Goal: Find specific page/section: Find specific page/section

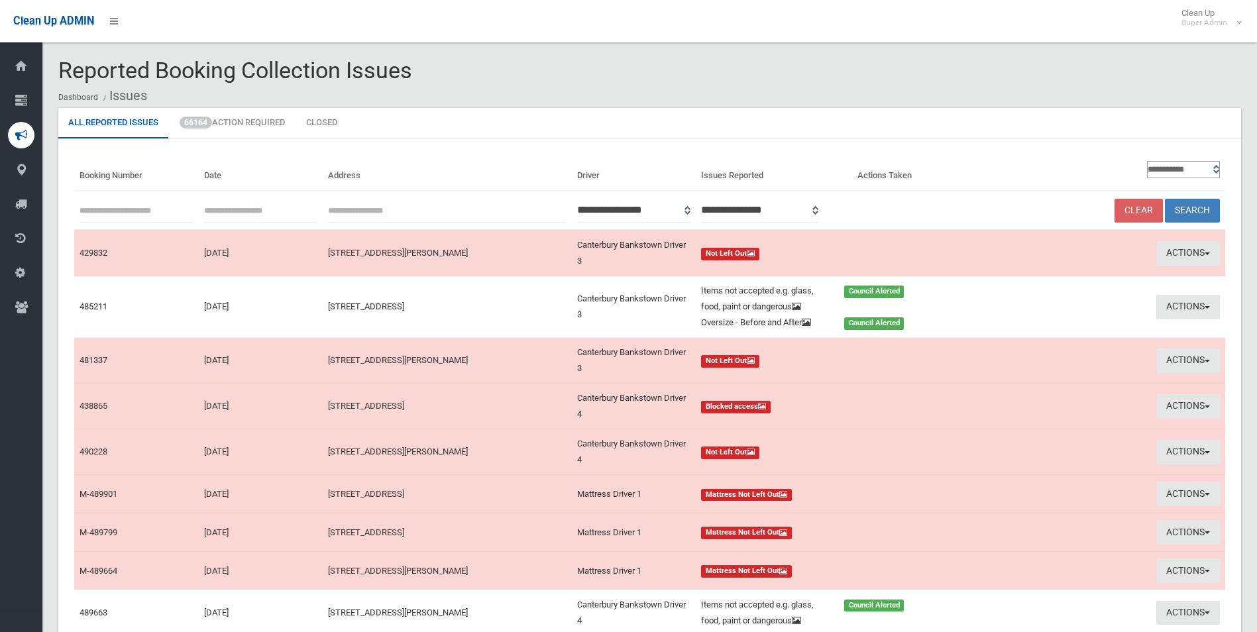
scroll to position [133, 0]
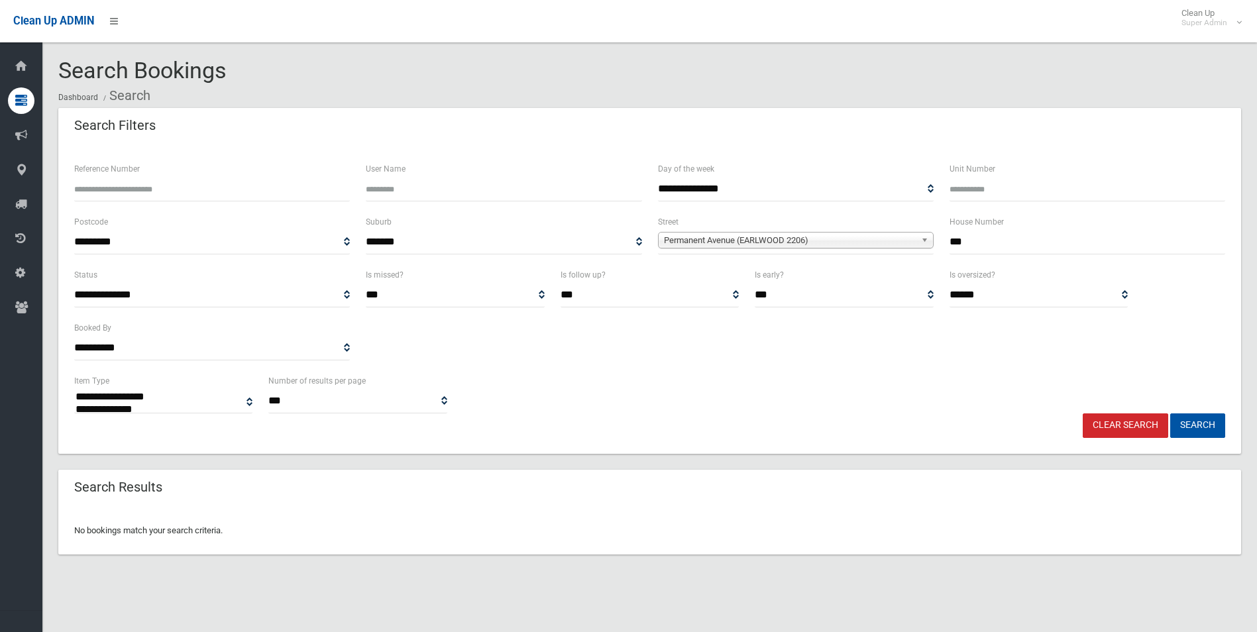
select select
click at [1115, 412] on div "**********" at bounding box center [649, 393] width 1167 height 40
drag, startPoint x: 1125, startPoint y: 427, endPoint x: 1015, endPoint y: 355, distance: 132.0
click at [1124, 427] on link "Clear Search" at bounding box center [1125, 426] width 85 height 25
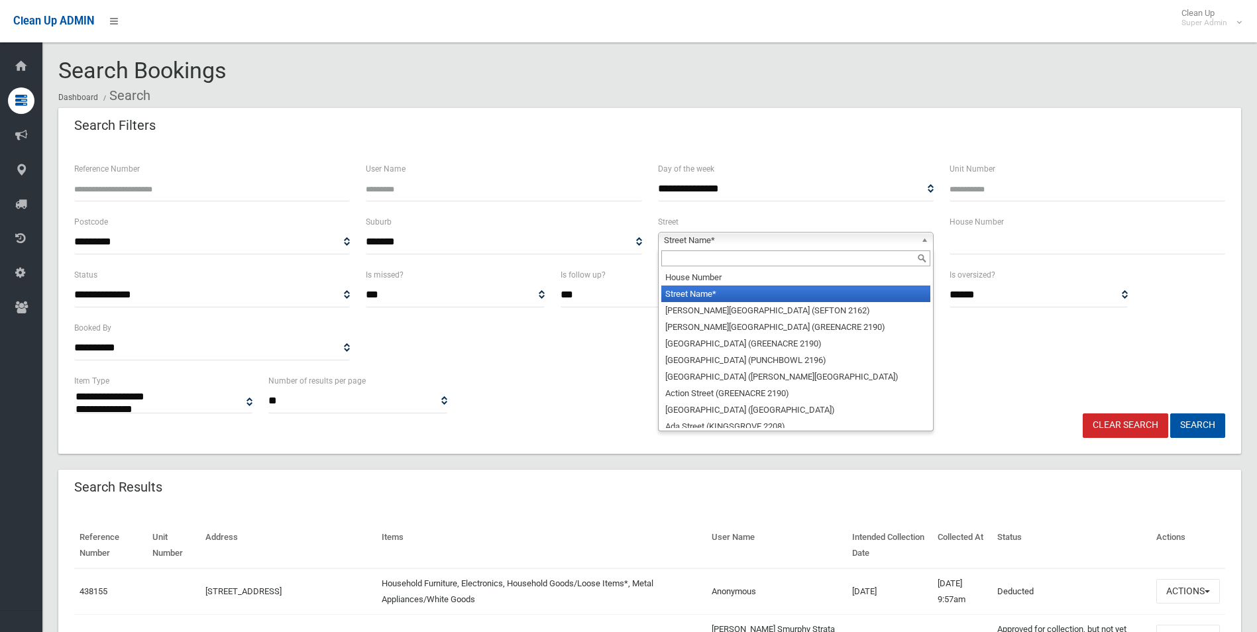
select select
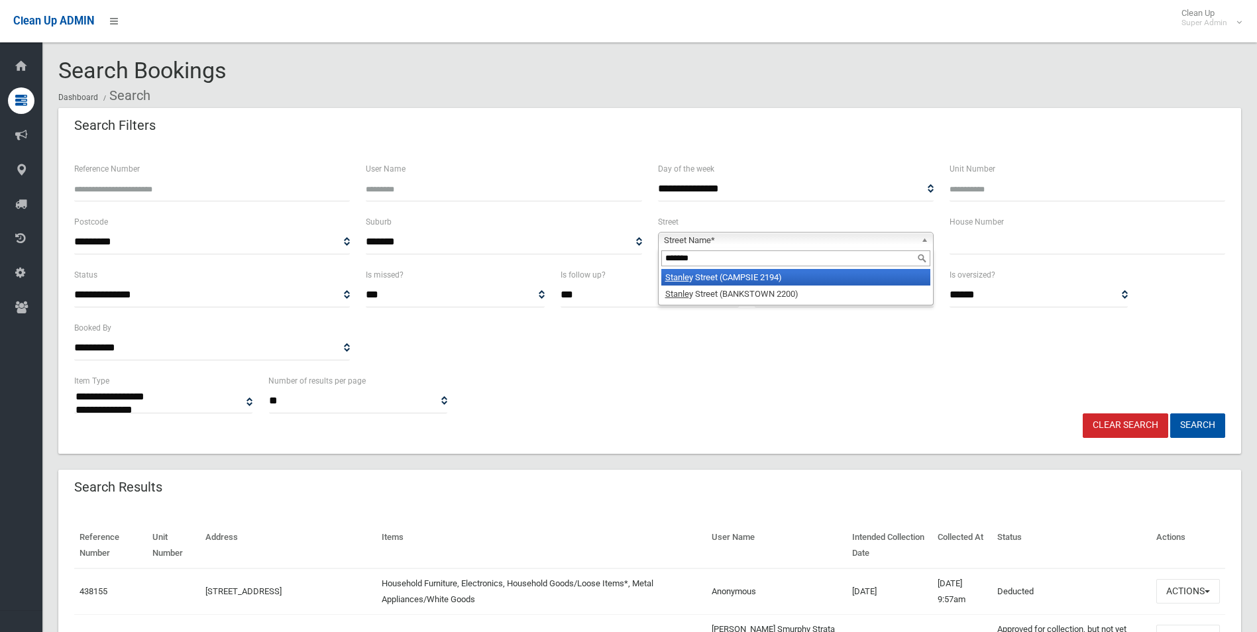
type input "*******"
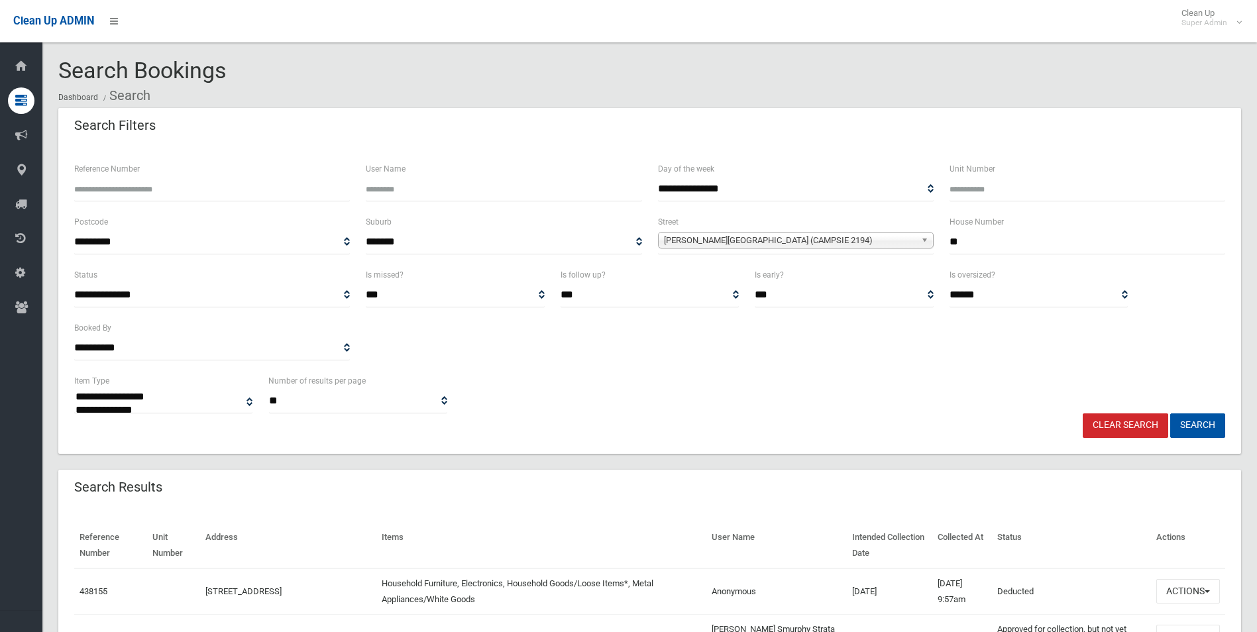
type input "**"
click at [1170, 414] on button "Search" at bounding box center [1197, 426] width 55 height 25
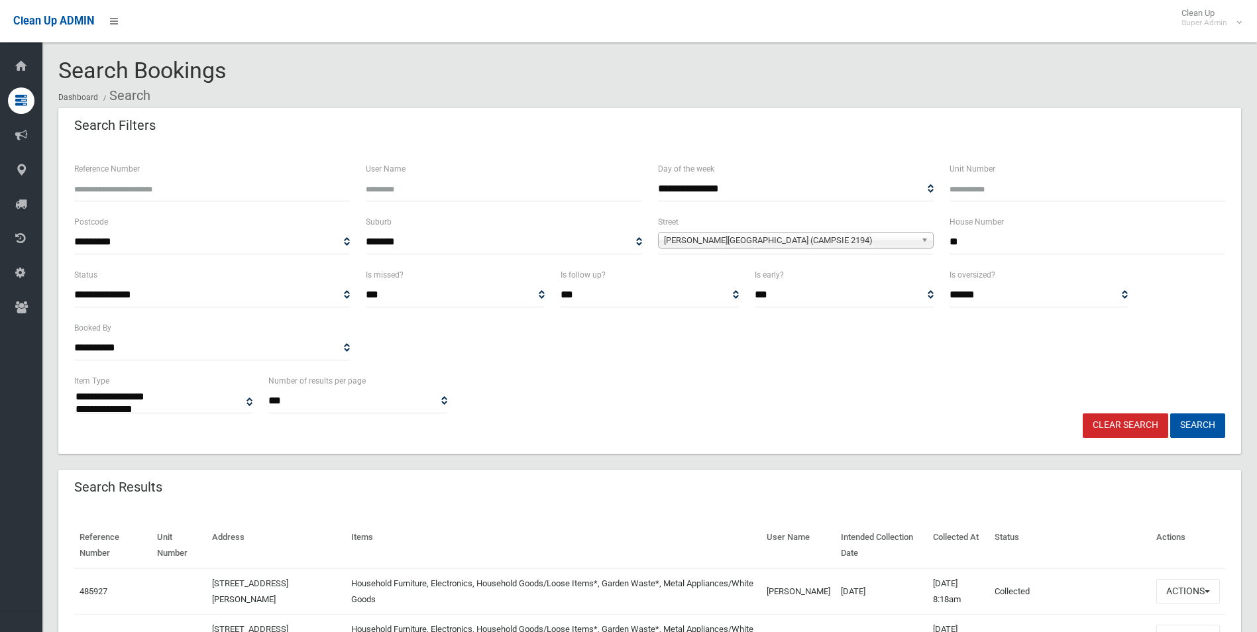
select select
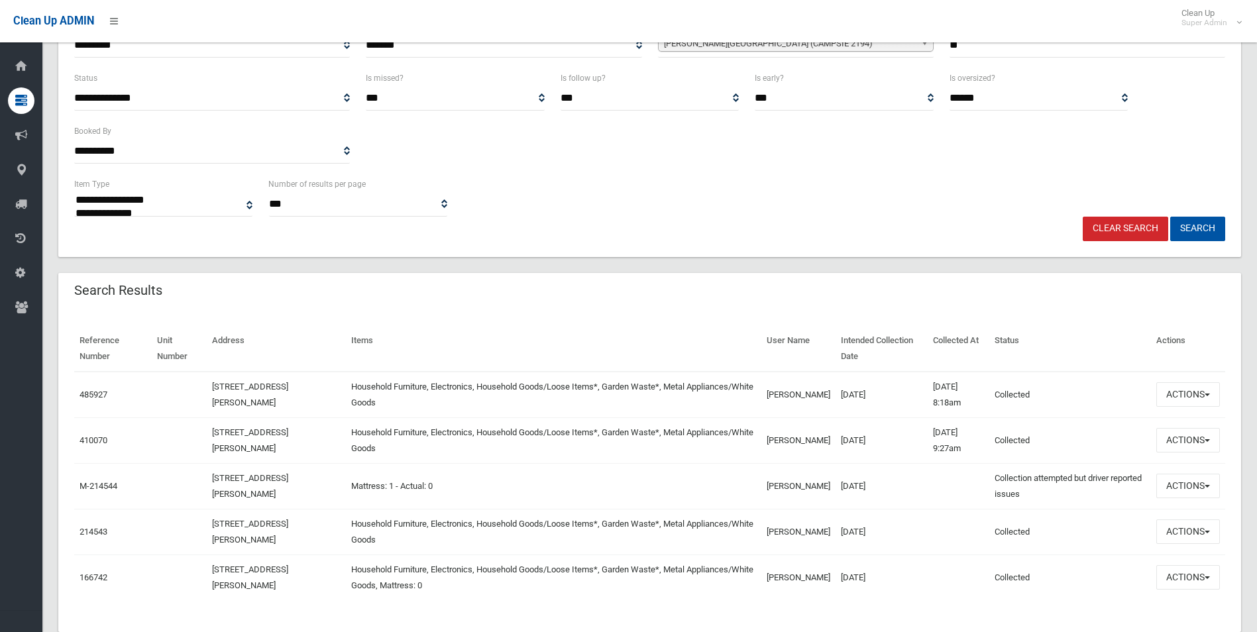
scroll to position [229, 0]
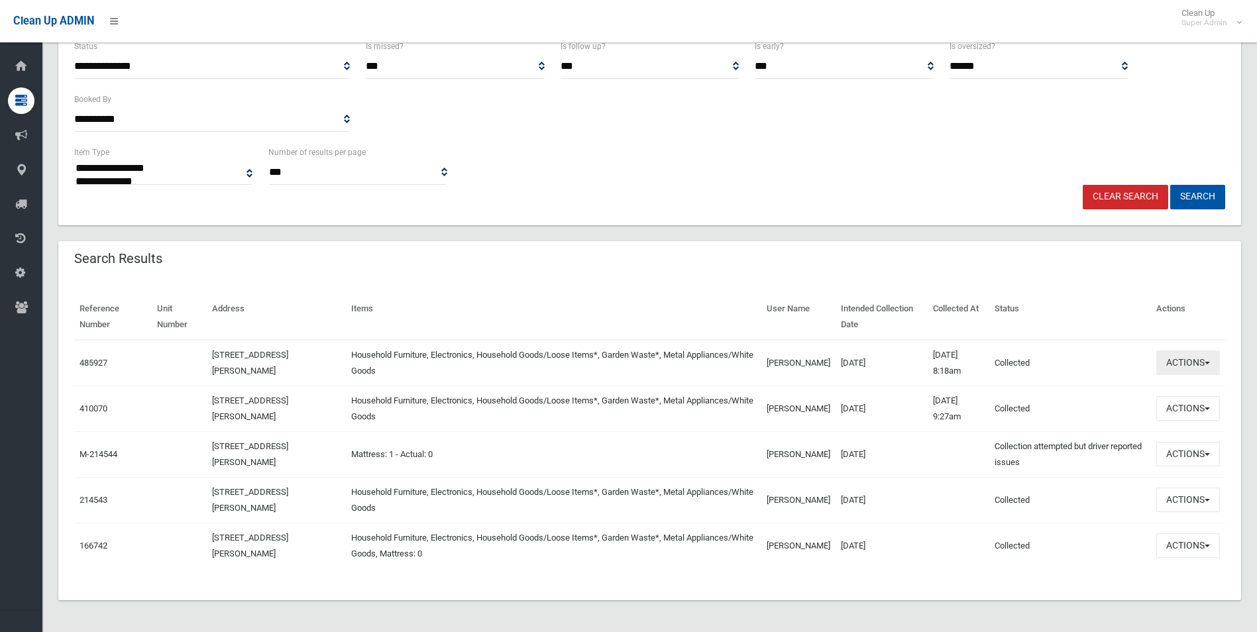
click at [1184, 363] on button "Actions" at bounding box center [1188, 363] width 64 height 25
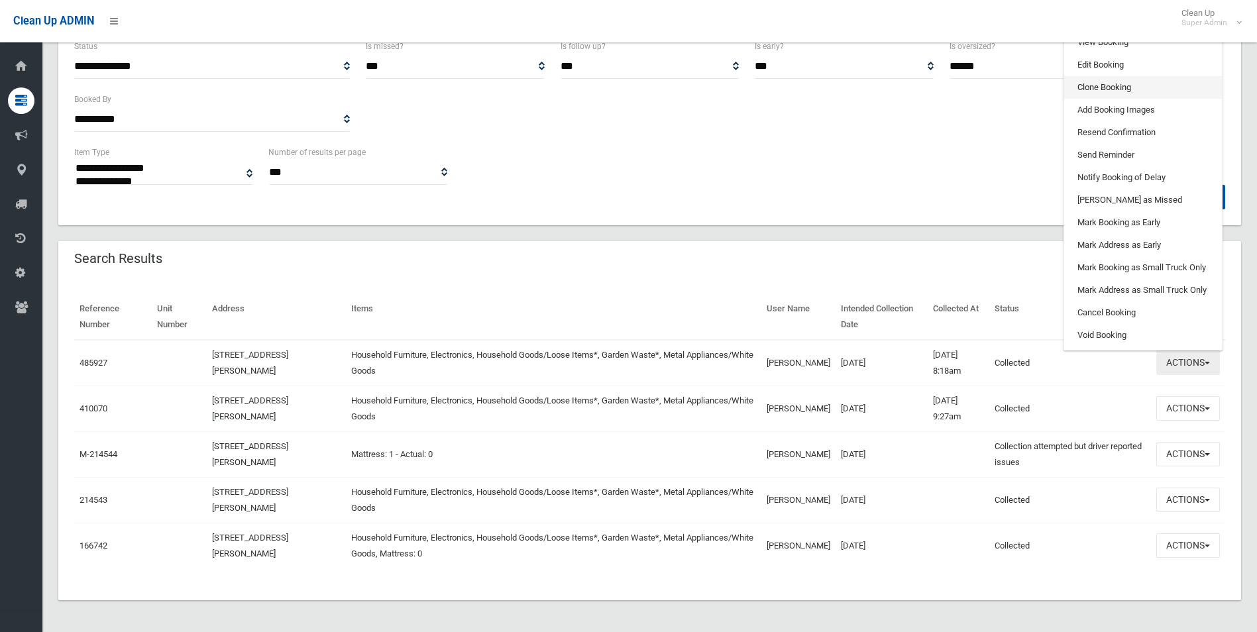
scroll to position [162, 0]
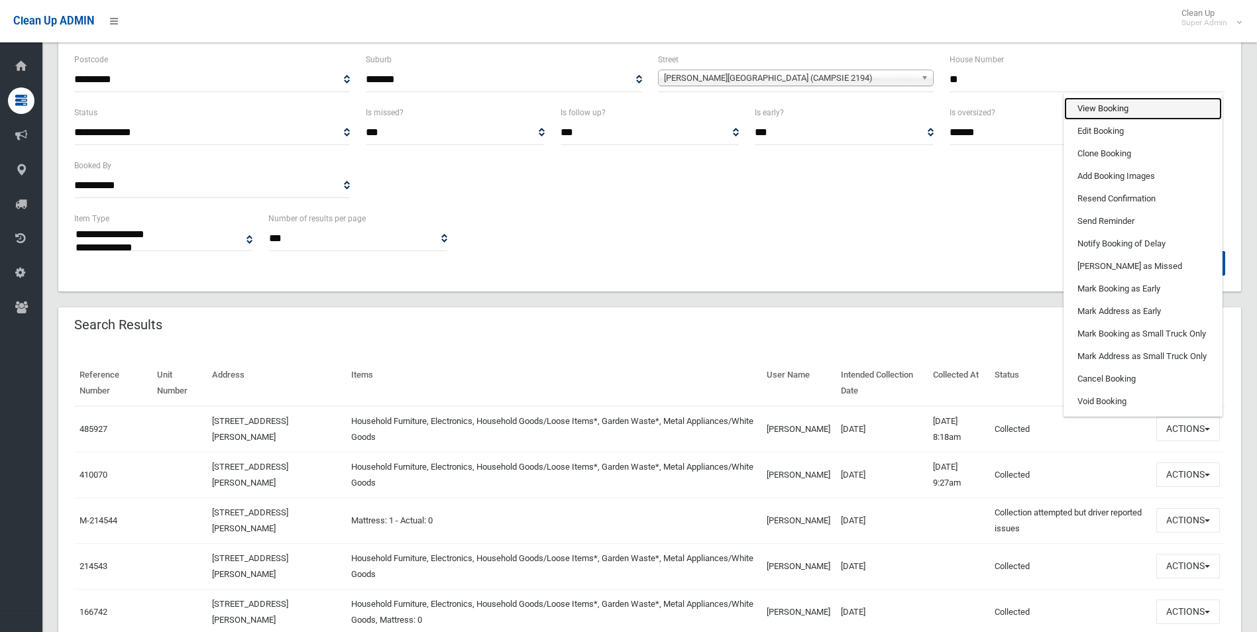
click at [1088, 105] on link "View Booking" at bounding box center [1143, 108] width 158 height 23
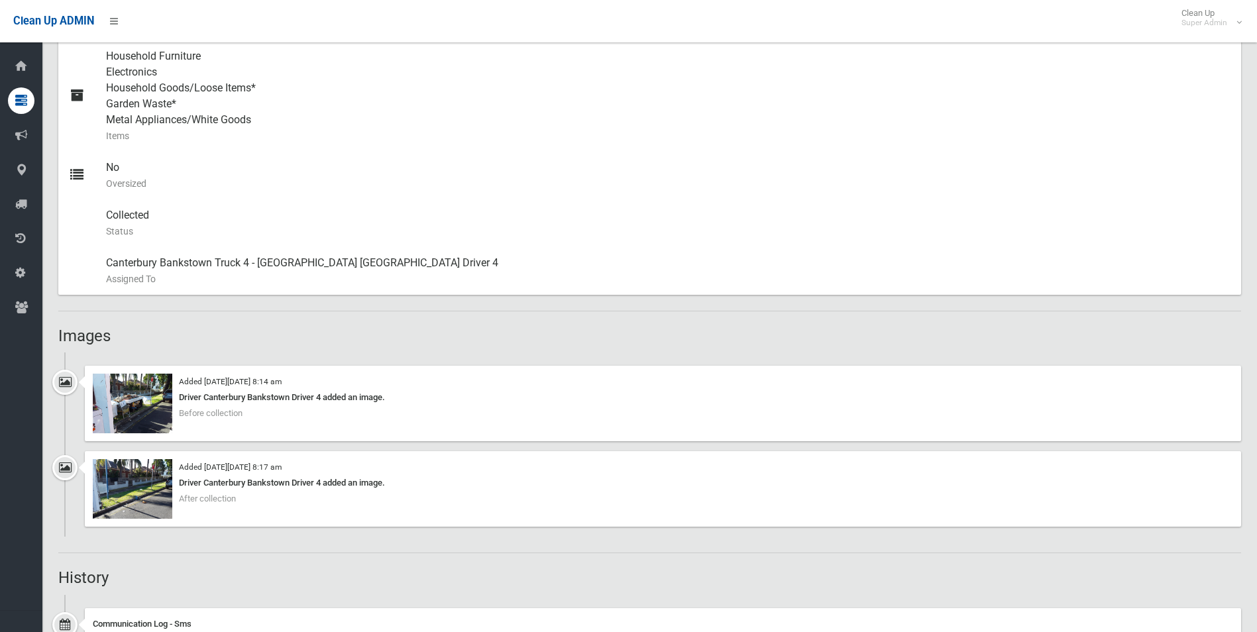
scroll to position [729, 0]
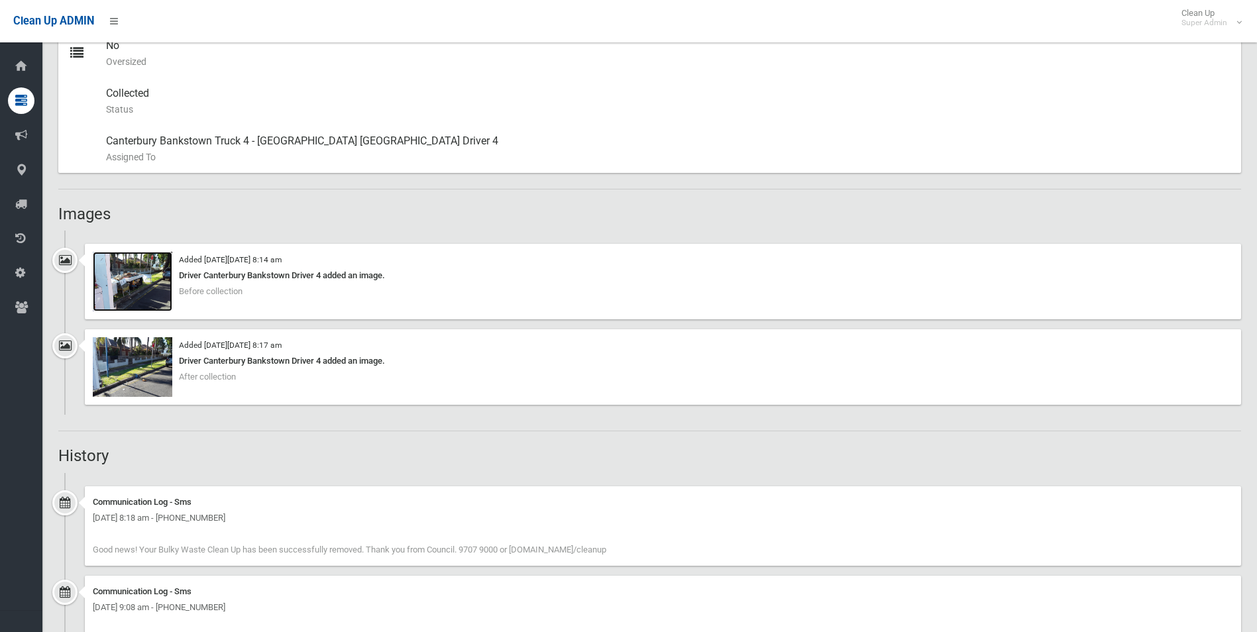
click at [154, 290] on img at bounding box center [133, 282] width 80 height 60
click at [137, 365] on img at bounding box center [133, 367] width 80 height 60
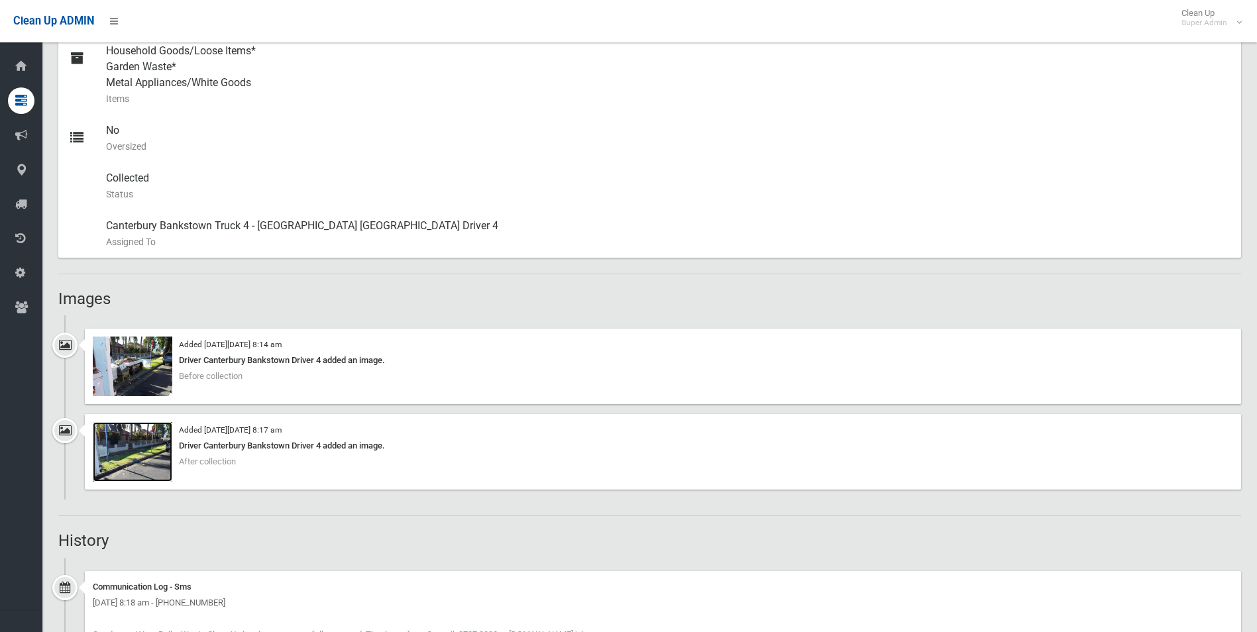
scroll to position [677, 0]
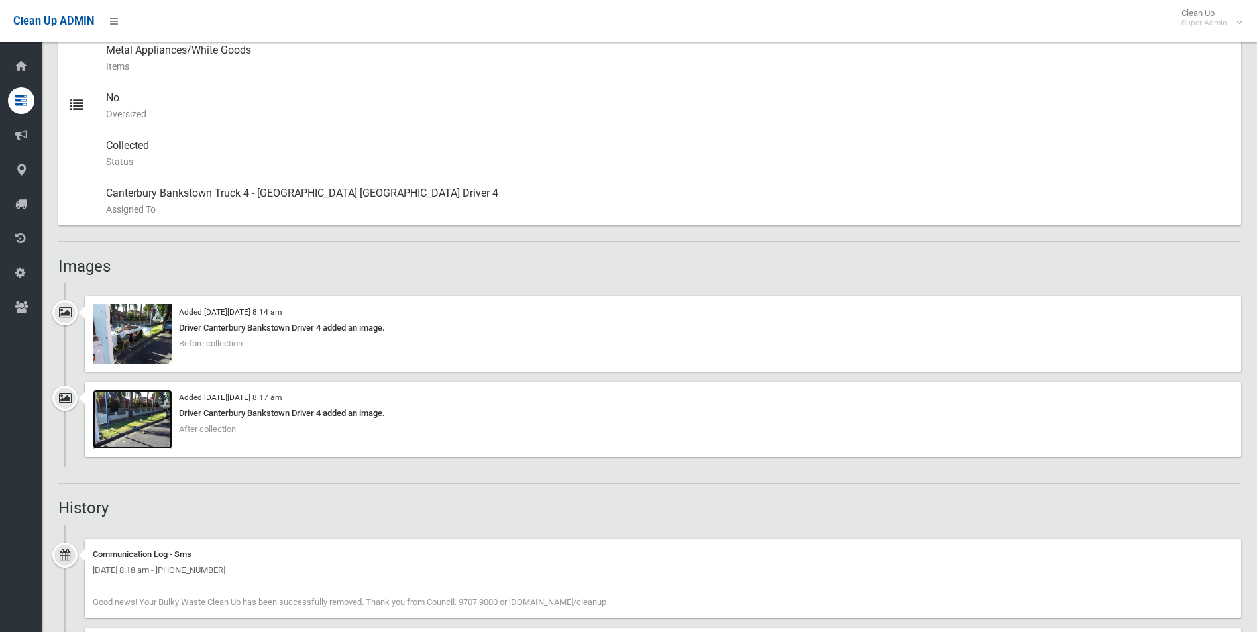
click at [150, 427] on img at bounding box center [133, 420] width 80 height 60
click at [156, 351] on img at bounding box center [133, 334] width 80 height 60
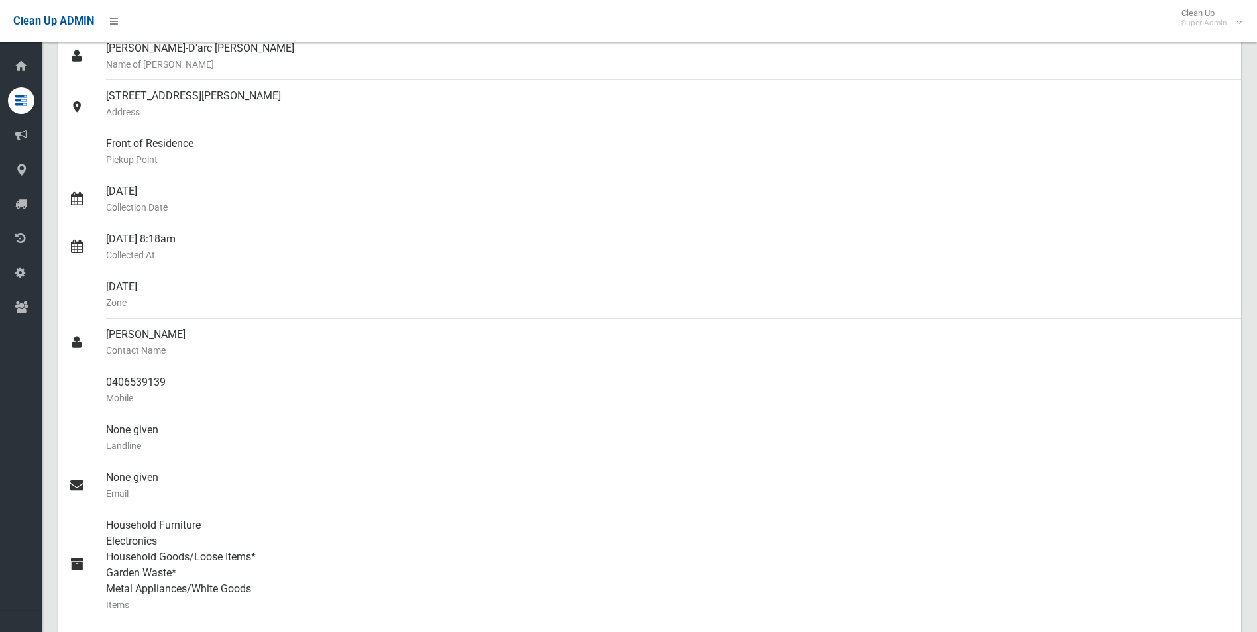
scroll to position [0, 0]
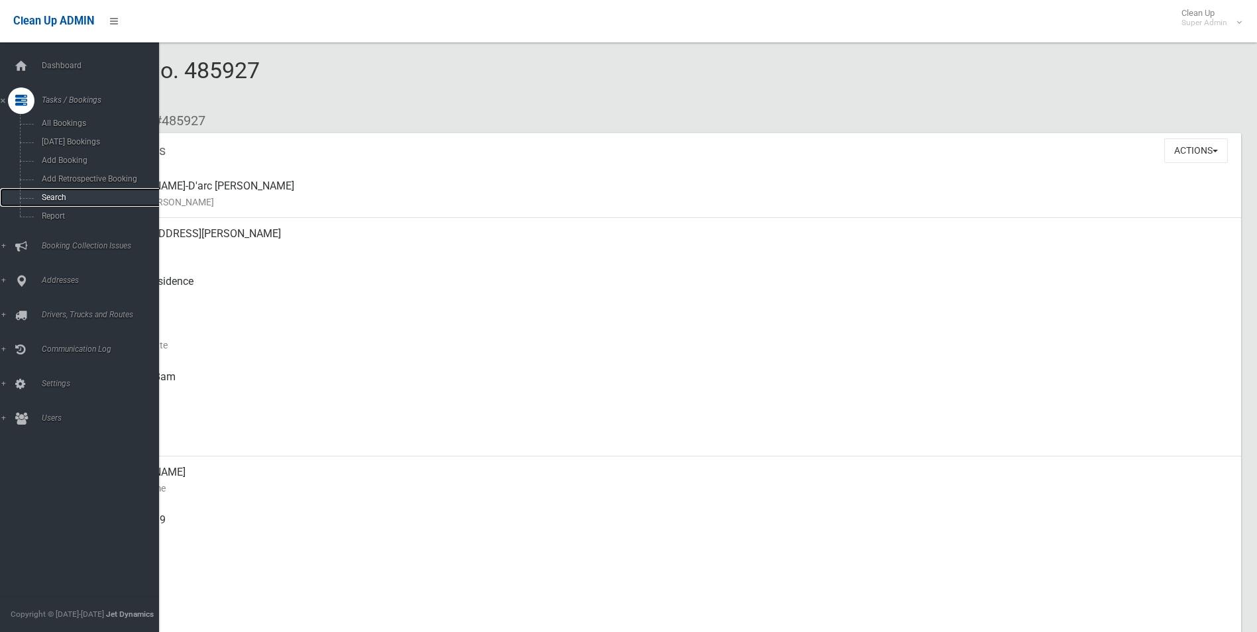
click at [58, 197] on span "Search" at bounding box center [98, 197] width 120 height 9
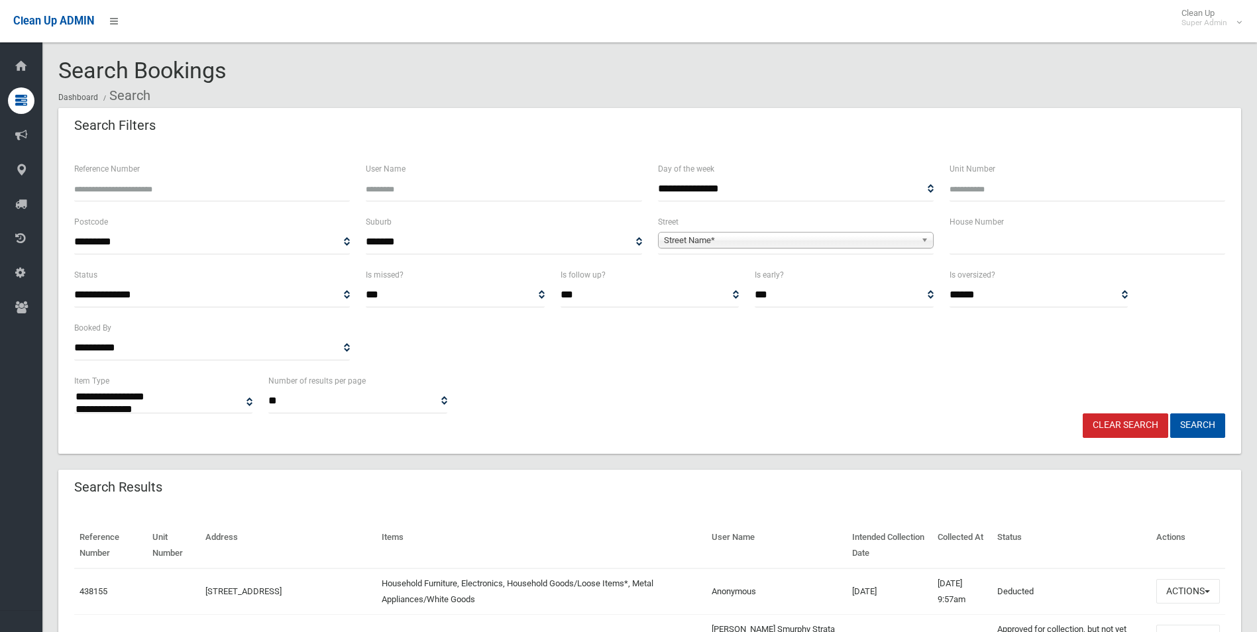
select select
click at [217, 195] on input "Reference Number" at bounding box center [212, 189] width 276 height 25
type input "******"
click at [1170, 414] on button "Search" at bounding box center [1197, 426] width 55 height 25
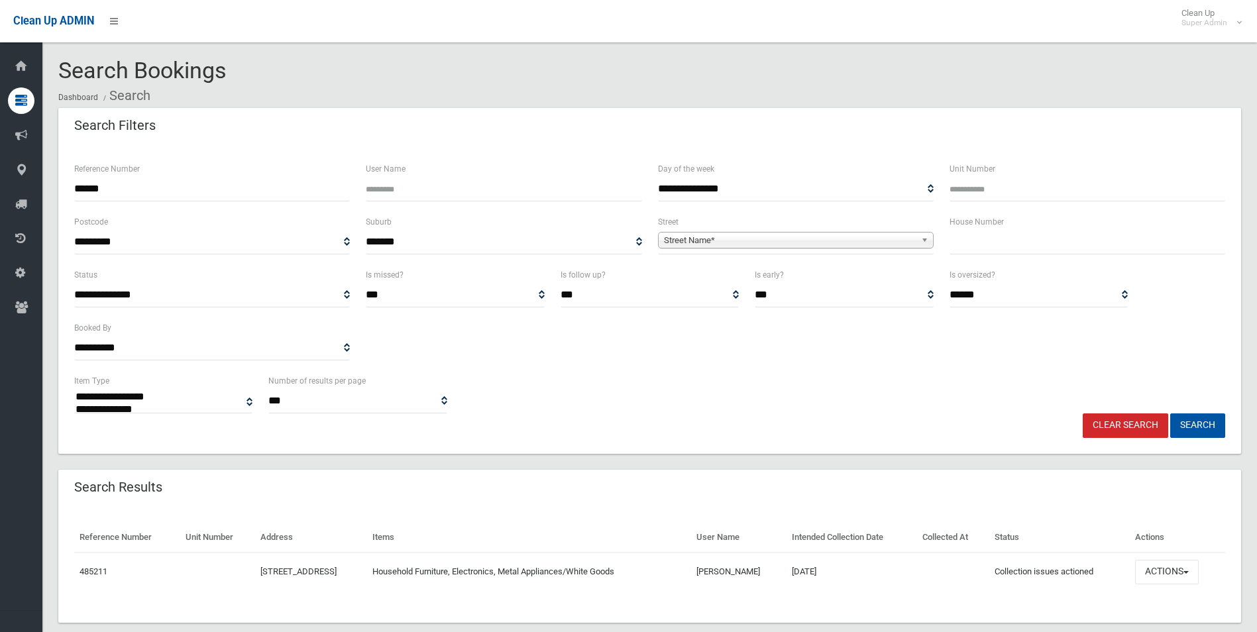
select select
click at [1165, 569] on button "Actions" at bounding box center [1167, 572] width 64 height 25
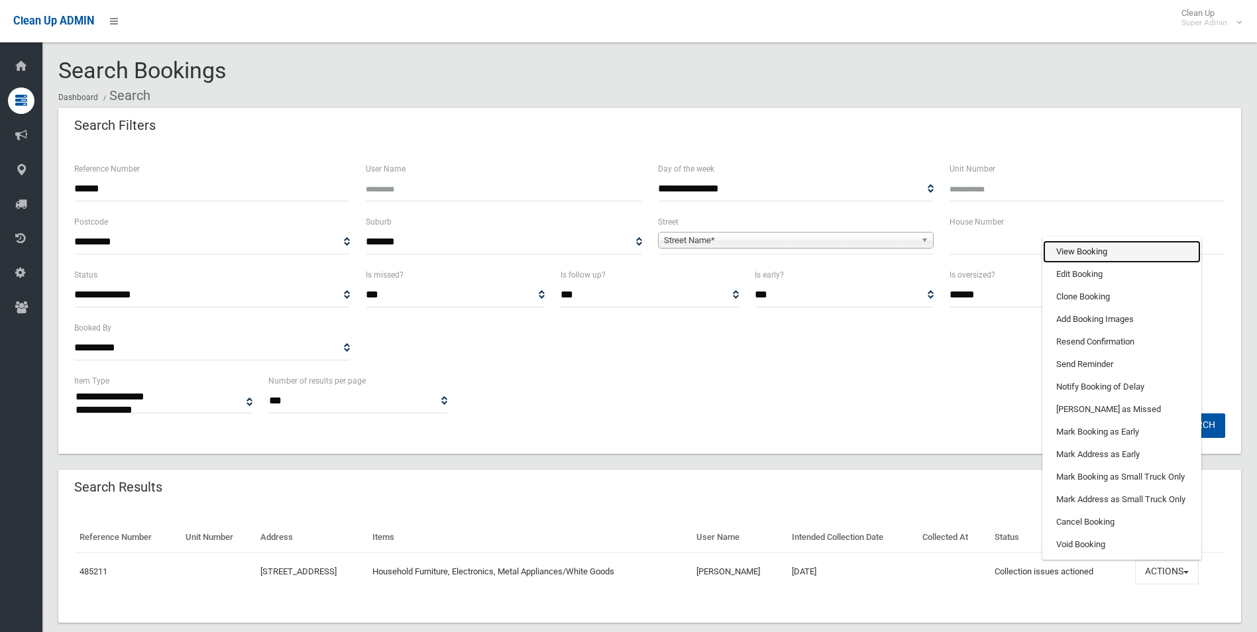
drag, startPoint x: 1111, startPoint y: 253, endPoint x: 1105, endPoint y: 259, distance: 8.0
click at [1109, 253] on link "View Booking" at bounding box center [1122, 252] width 158 height 23
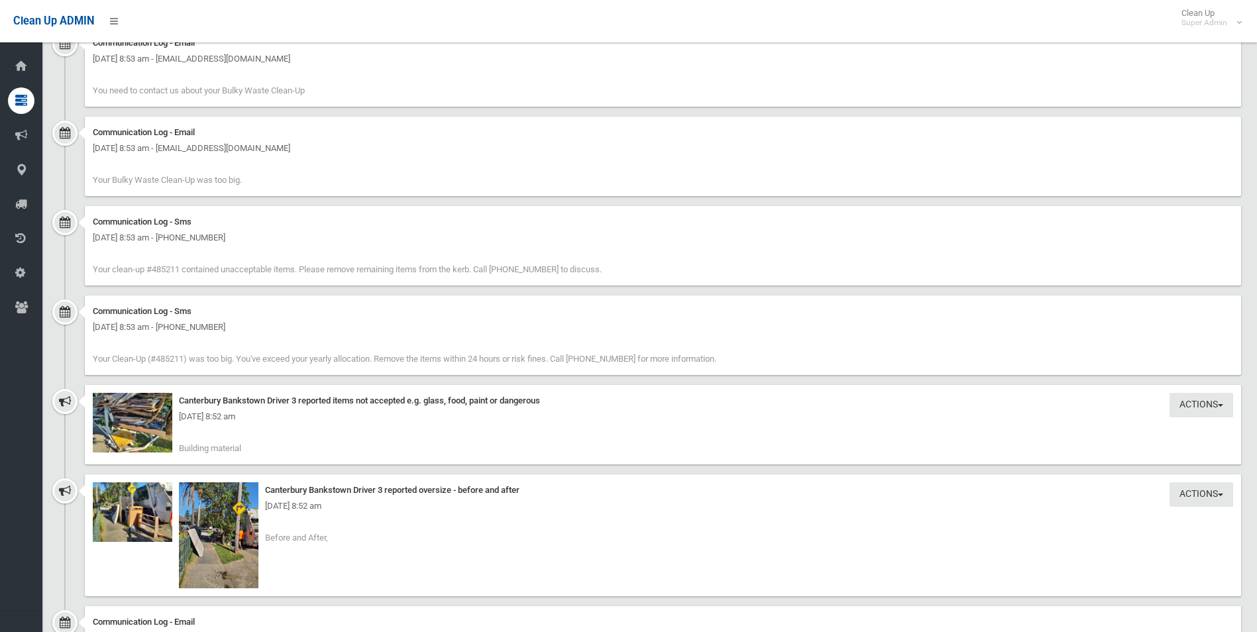
scroll to position [1591, 0]
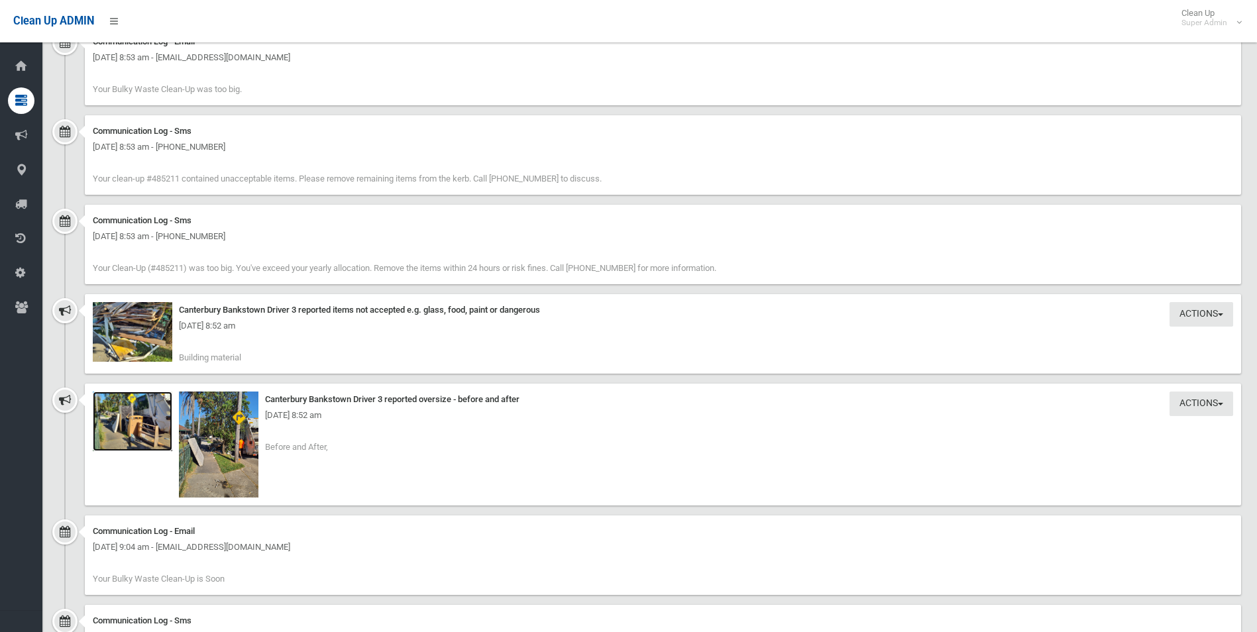
click at [142, 439] on img at bounding box center [133, 422] width 80 height 60
click at [215, 462] on img at bounding box center [219, 445] width 80 height 106
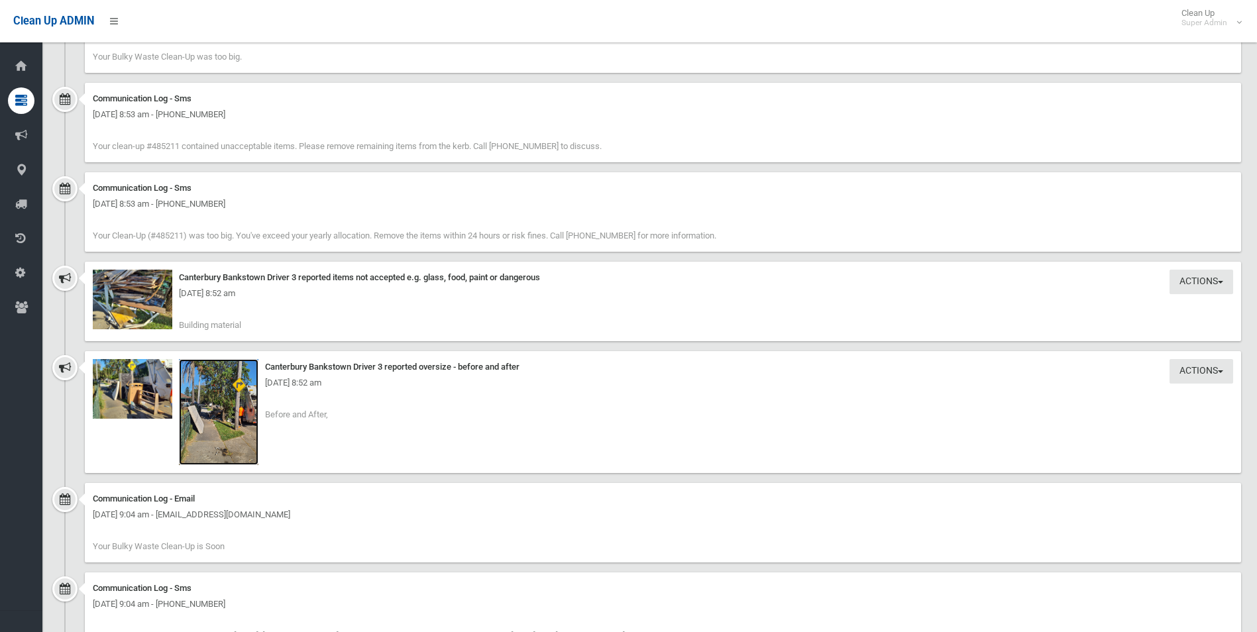
scroll to position [1614, 0]
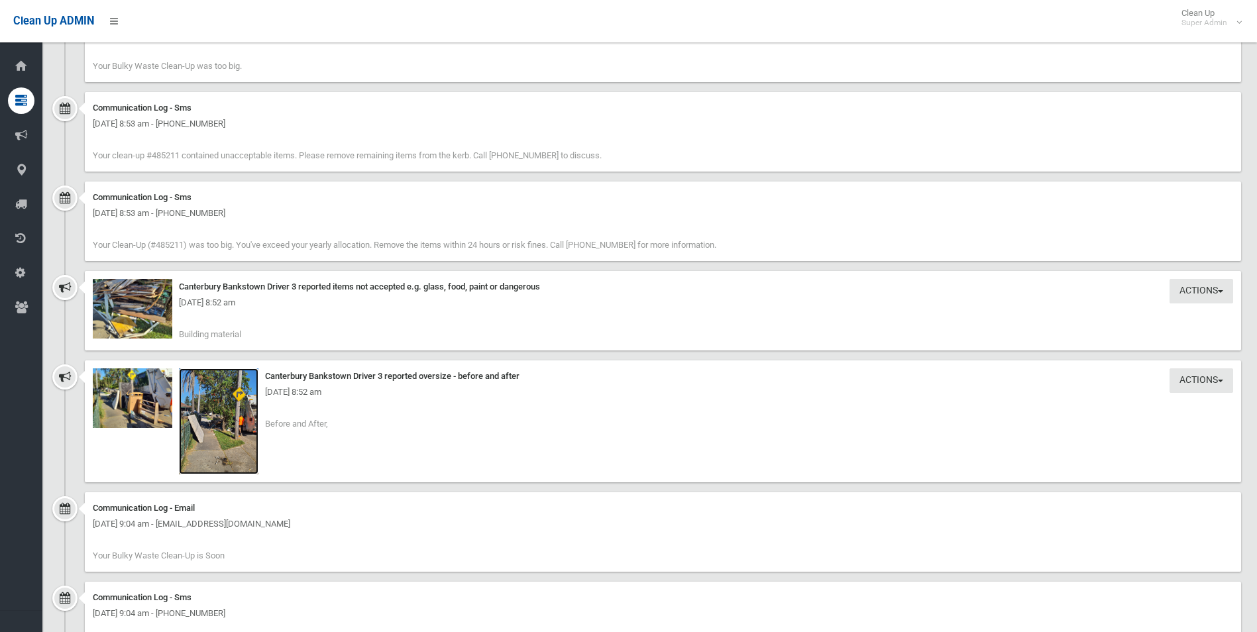
click at [235, 449] on img at bounding box center [219, 421] width 80 height 106
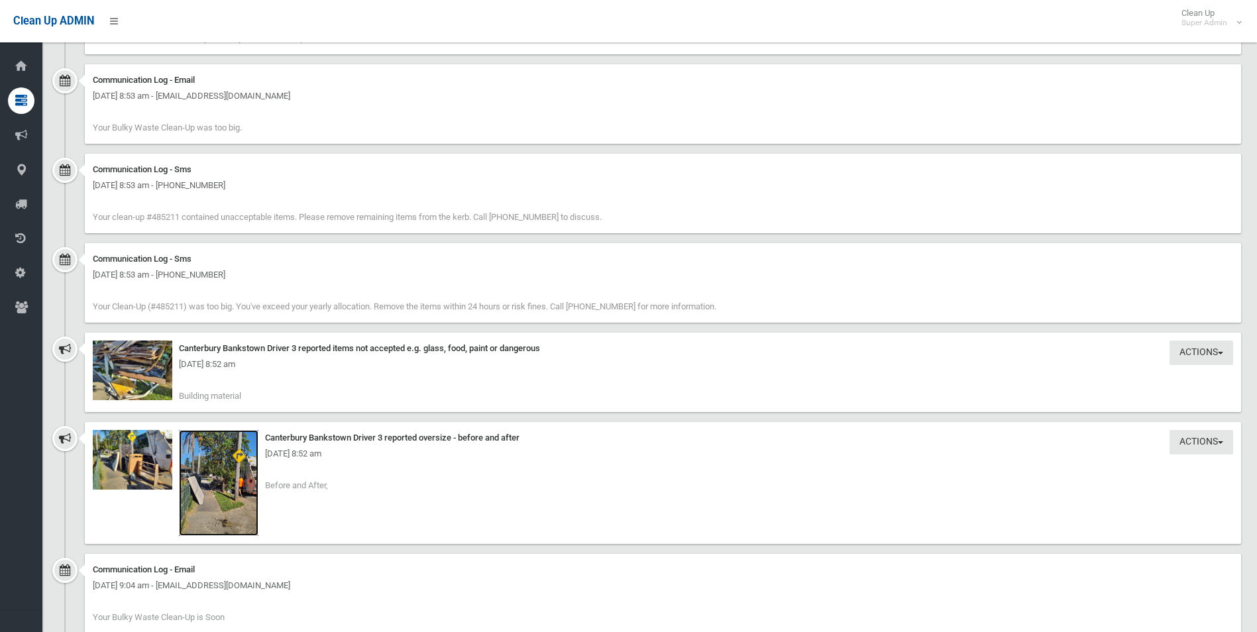
scroll to position [1591, 0]
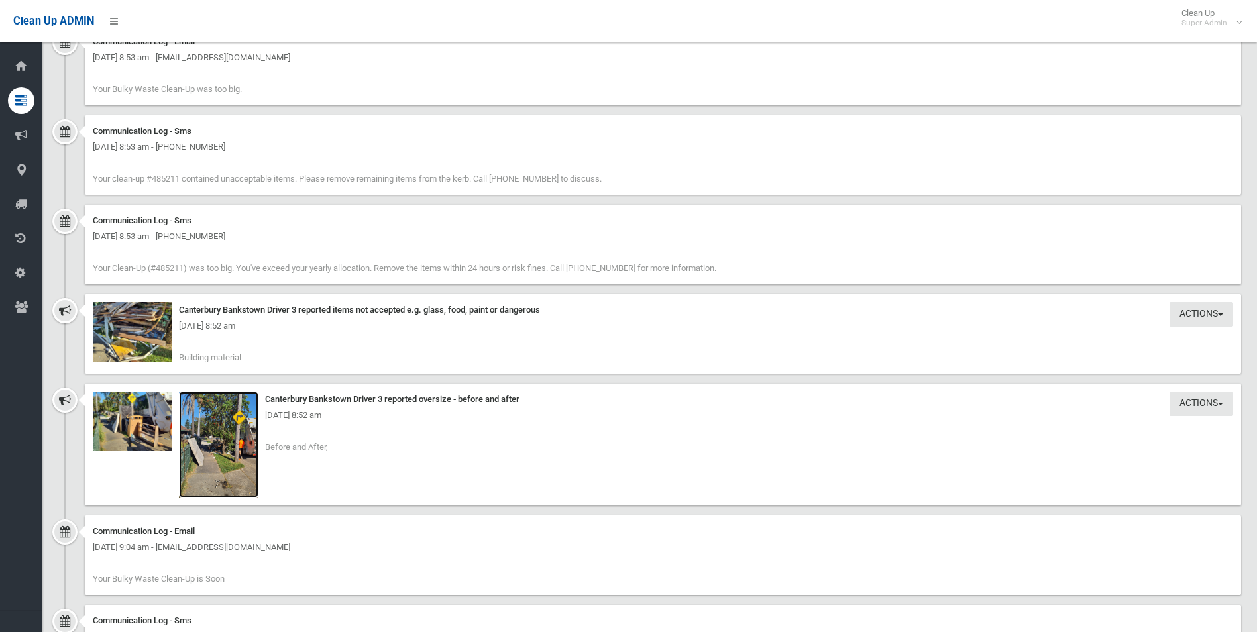
click at [225, 460] on img at bounding box center [219, 445] width 80 height 106
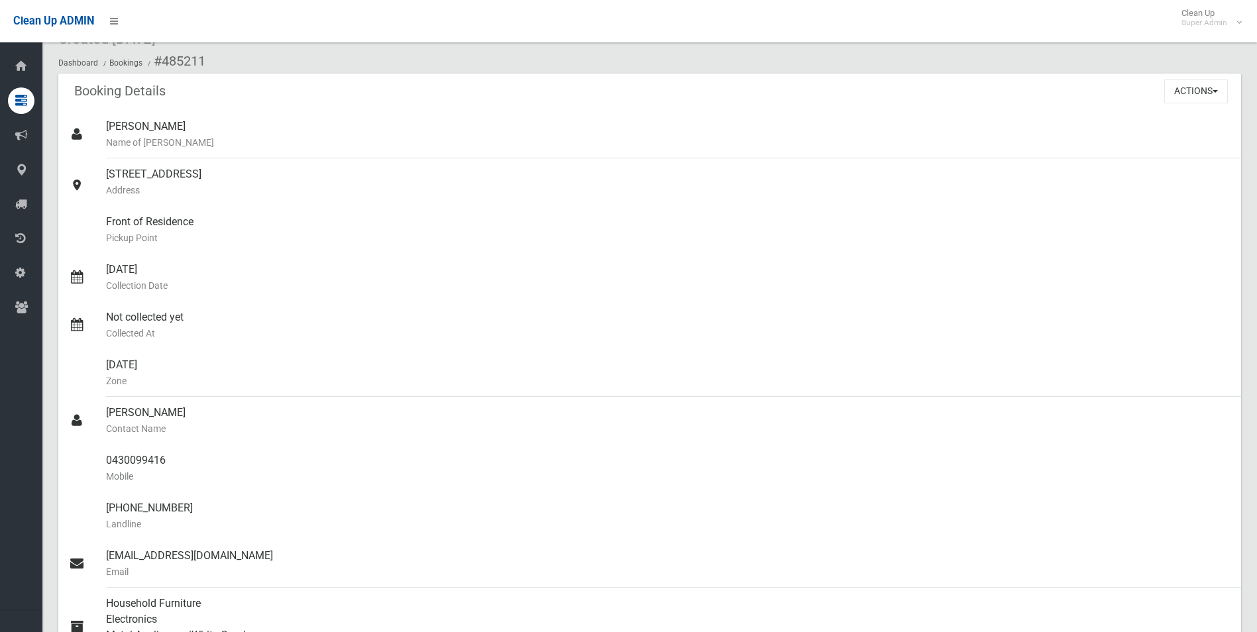
scroll to position [0, 0]
